Goal: Find specific page/section

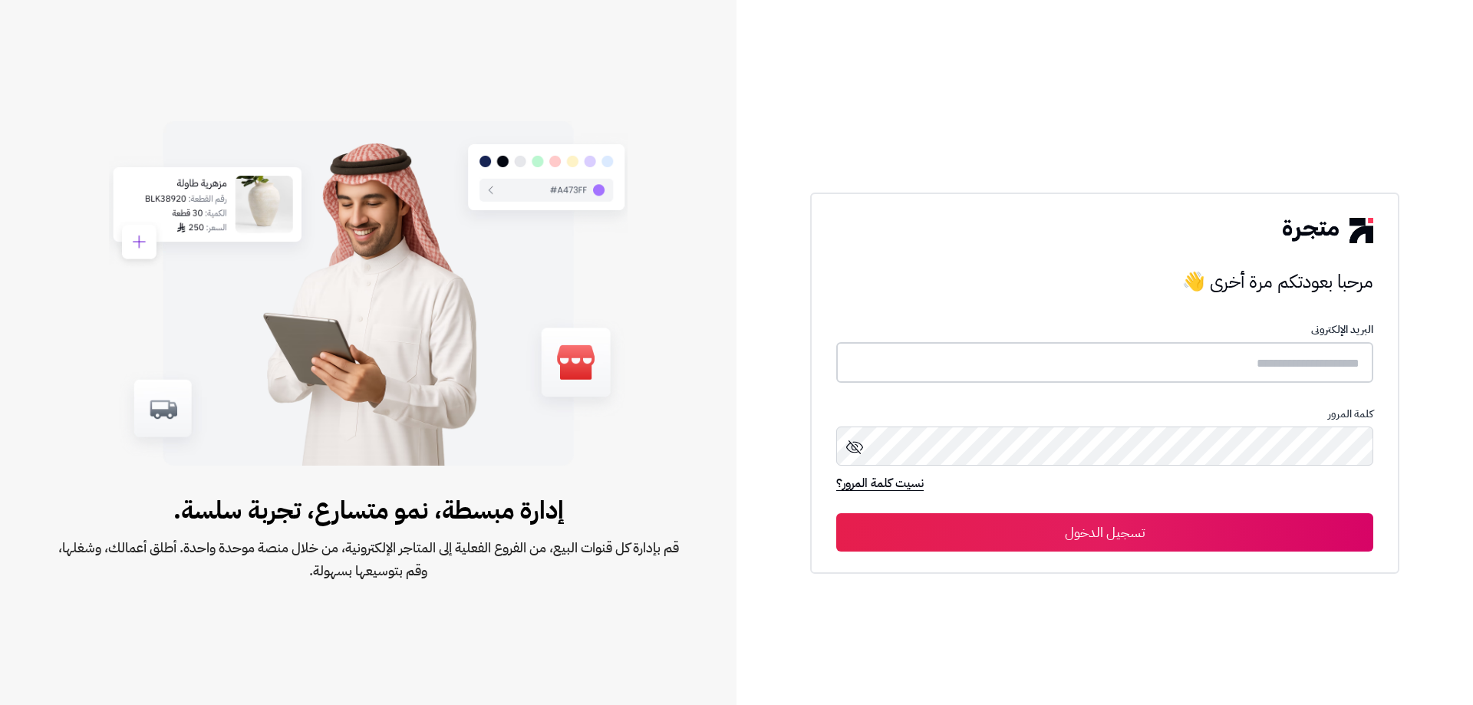
type input "**********"
click at [1147, 525] on button "تسجيل الدخول" at bounding box center [1105, 532] width 537 height 38
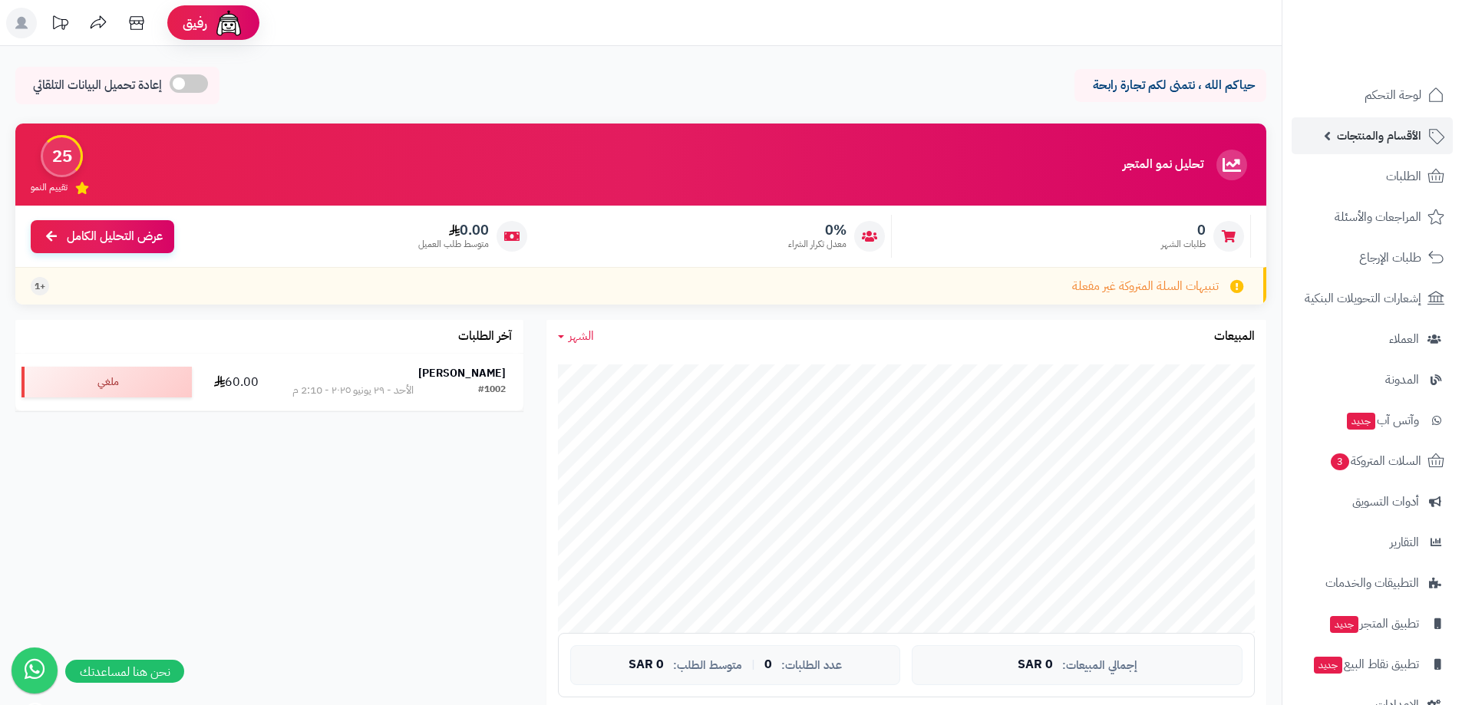
click at [1378, 140] on span "الأقسام والمنتجات" at bounding box center [1379, 135] width 84 height 21
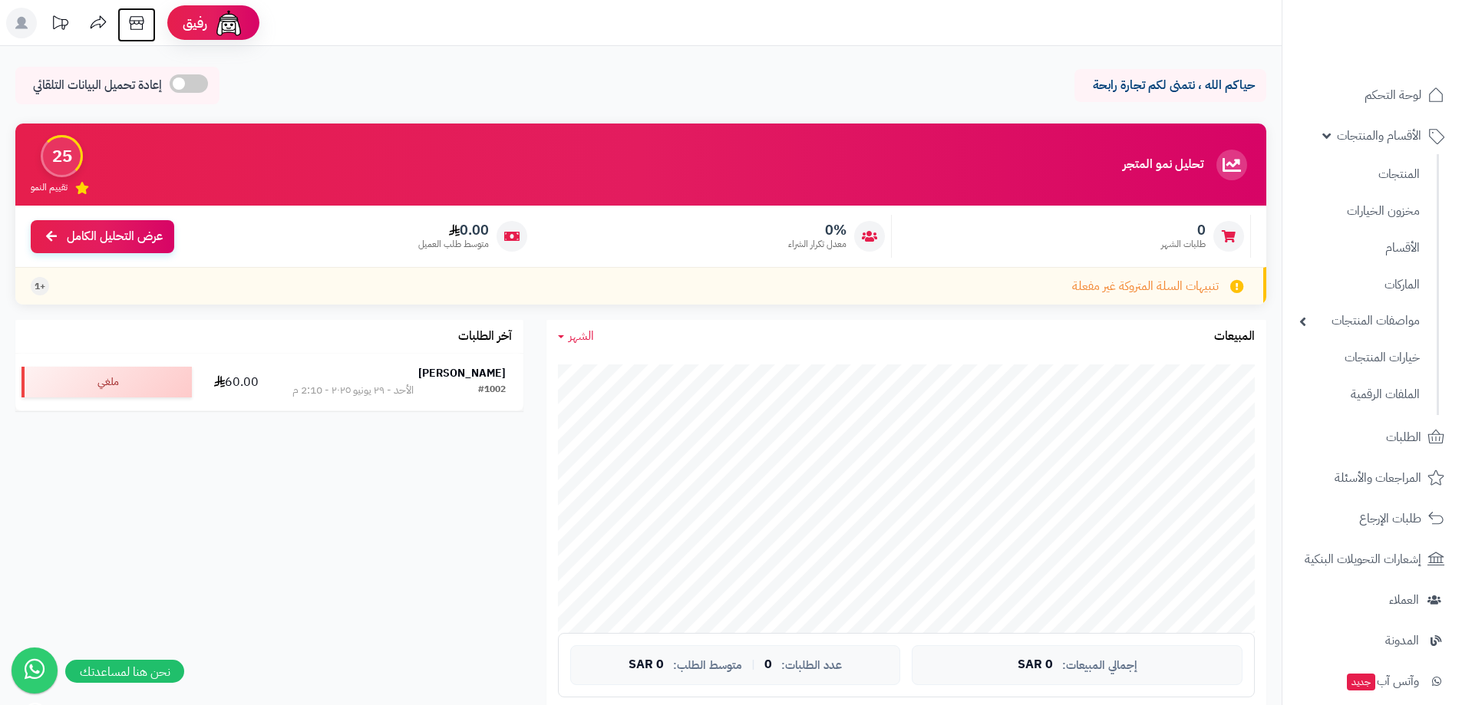
click at [135, 21] on icon at bounding box center [136, 23] width 31 height 31
click at [138, 26] on icon at bounding box center [136, 23] width 31 height 31
click at [1394, 137] on span "الأقسام والمنتجات" at bounding box center [1379, 135] width 84 height 21
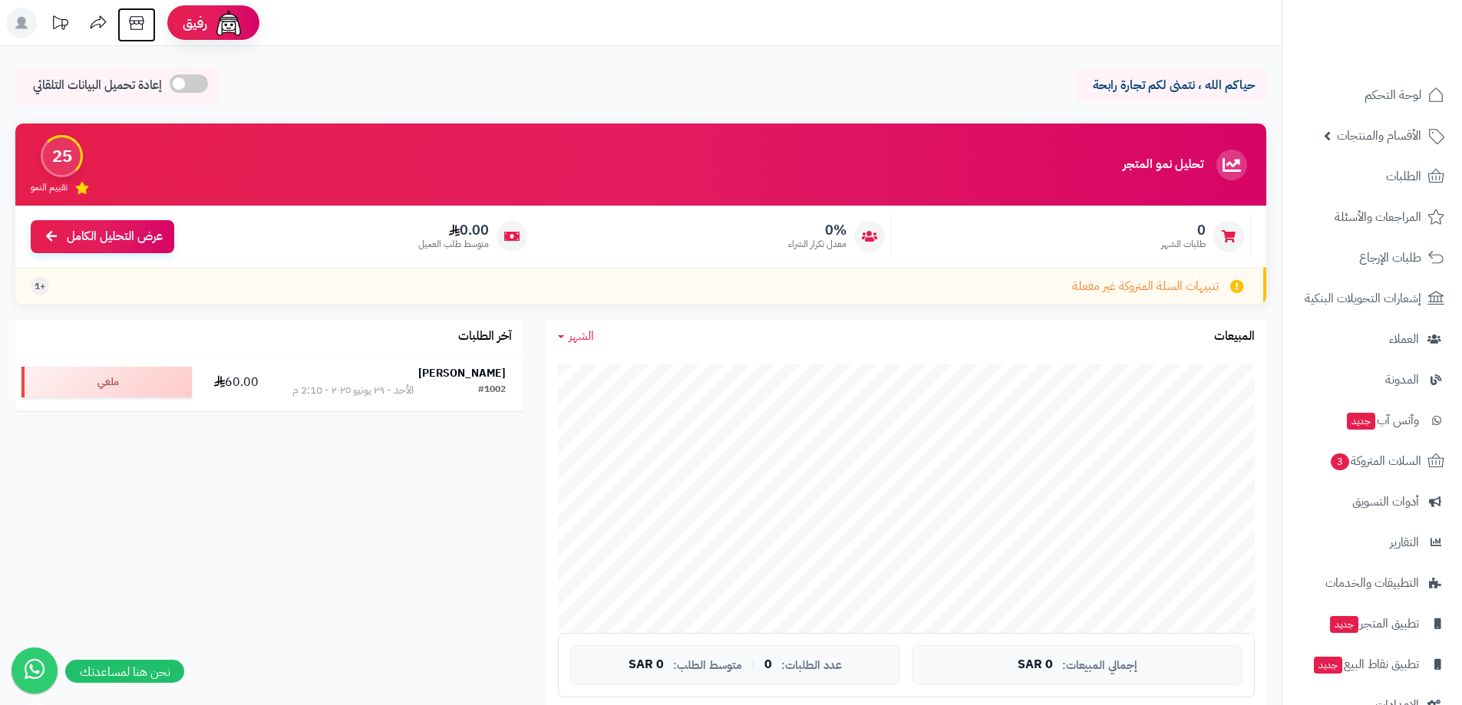
click at [136, 25] on icon at bounding box center [136, 23] width 31 height 31
click at [1392, 136] on span "الأقسام والمنتجات" at bounding box center [1379, 135] width 84 height 21
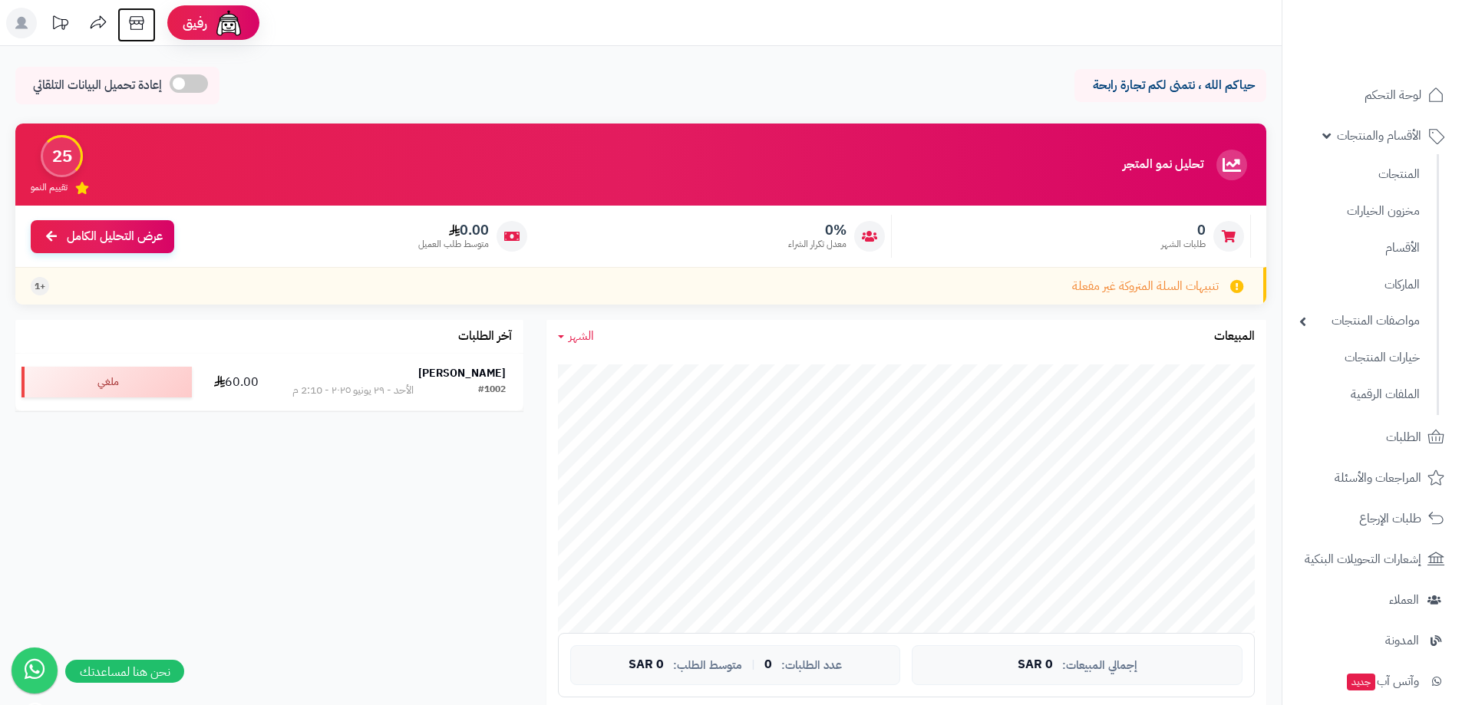
click at [137, 24] on icon at bounding box center [136, 23] width 15 height 14
